Goal: Task Accomplishment & Management: Use online tool/utility

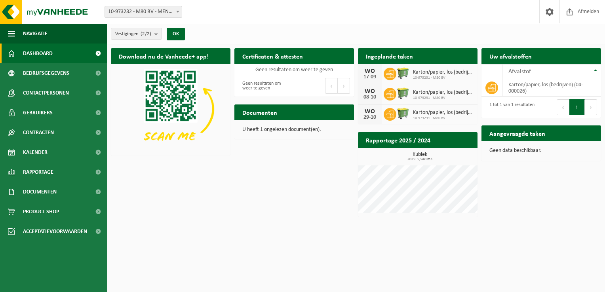
drag, startPoint x: 508, startPoint y: 133, endPoint x: 486, endPoint y: 134, distance: 22.2
click at [508, 133] on h2 "Aangevraagde taken" at bounding box center [518, 133] width 72 height 15
click at [40, 152] on span "Kalender" at bounding box center [35, 153] width 25 height 20
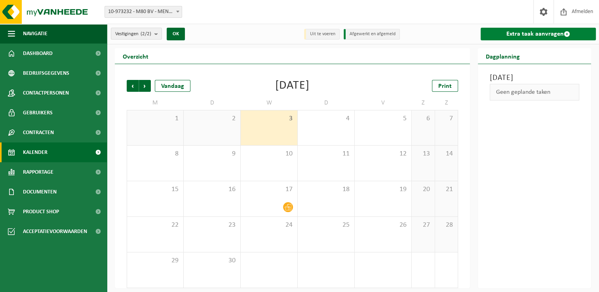
click at [511, 36] on link "Extra taak aanvragen" at bounding box center [538, 34] width 115 height 13
